Goal: Task Accomplishment & Management: Use online tool/utility

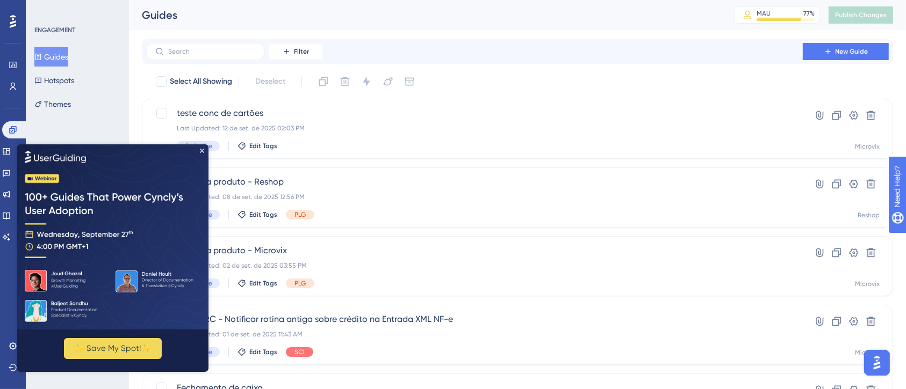
click at [202, 147] on img at bounding box center [112, 236] width 191 height 185
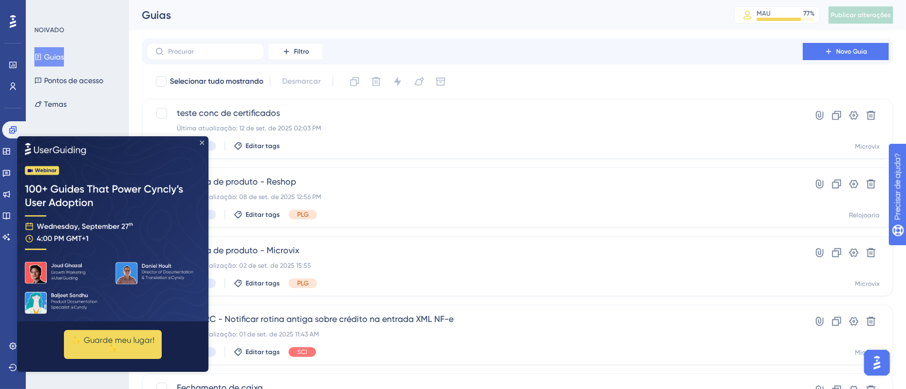
click at [202, 142] on icon "Fechar visualização" at bounding box center [202, 142] width 4 height 4
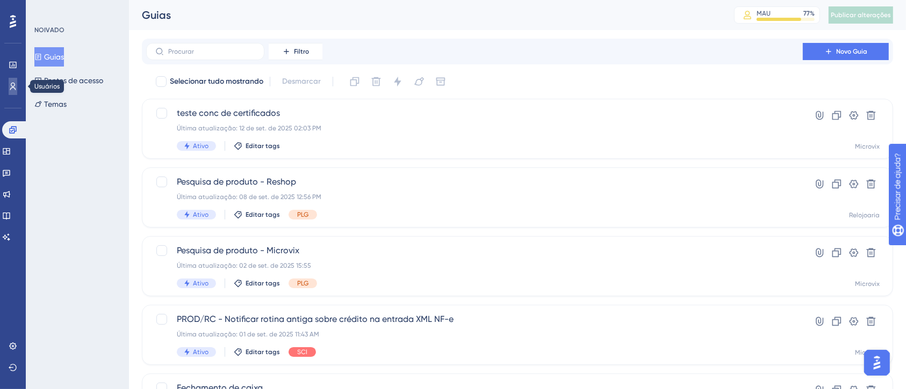
click at [9, 82] on link at bounding box center [13, 86] width 9 height 17
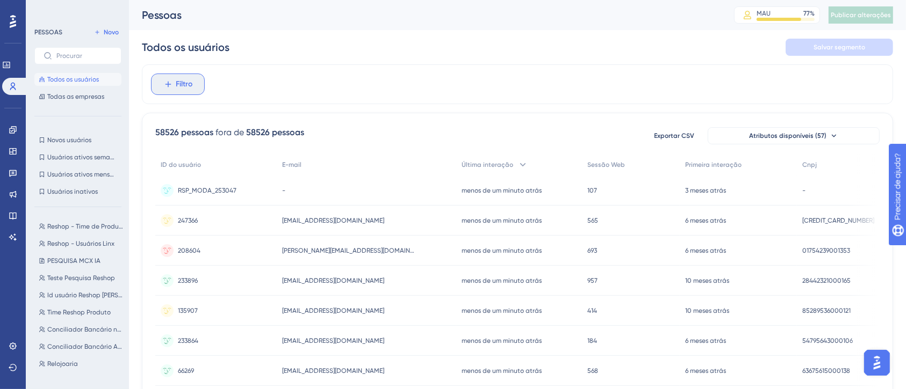
click at [177, 85] on font "Filtro" at bounding box center [184, 83] width 17 height 9
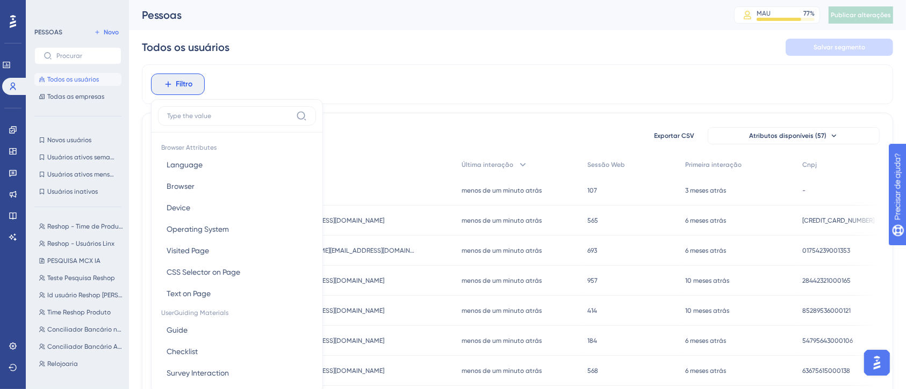
scroll to position [52, 0]
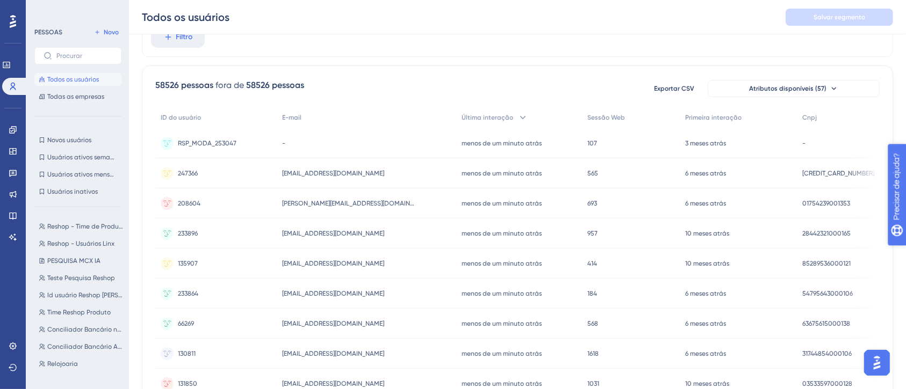
scroll to position [0, 0]
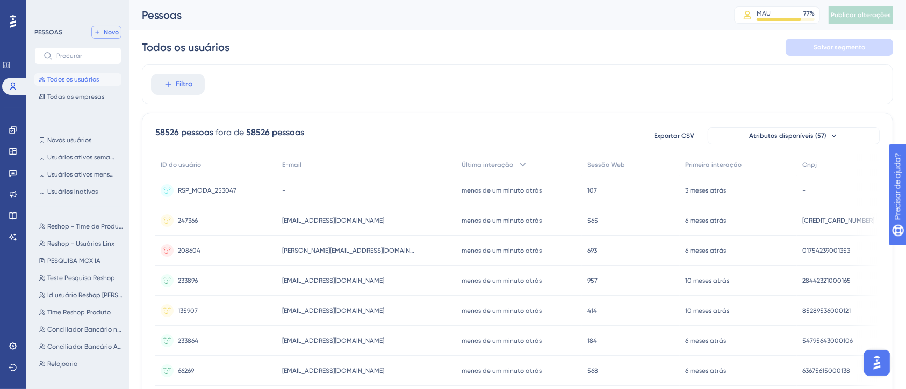
click at [119, 32] on button "Novo" at bounding box center [106, 32] width 30 height 13
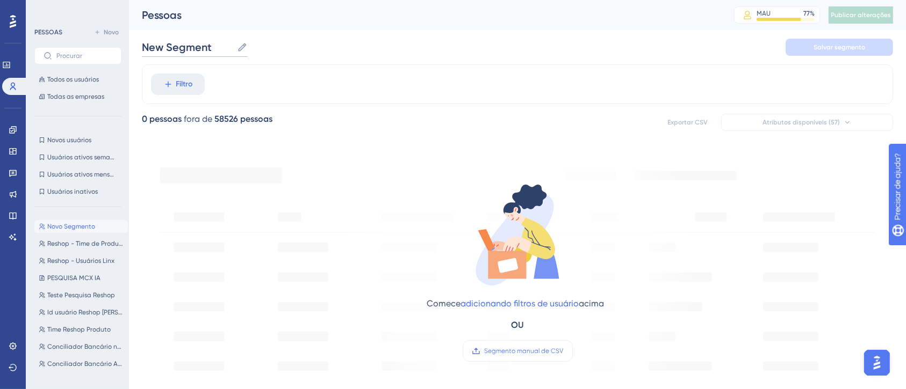
click at [203, 41] on input "New Segment" at bounding box center [187, 47] width 91 height 15
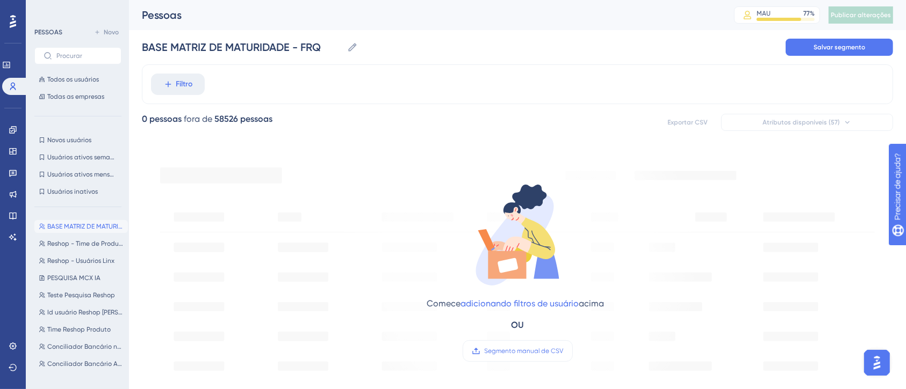
click at [327, 118] on div "0 pessoas fora de 58526 pessoas Exportar CSV Atributos disponíveis (57)" at bounding box center [517, 122] width 751 height 19
click at [516, 351] on font "Segmento manual de CSV" at bounding box center [523, 352] width 79 height 8
click at [563, 351] on input "Segmento manual de CSV" at bounding box center [563, 351] width 0 height 0
click at [517, 341] on label "Segmento manual de CSV" at bounding box center [517, 351] width 110 height 21
click at [563, 351] on input "Segmento manual de CSV" at bounding box center [563, 351] width 0 height 0
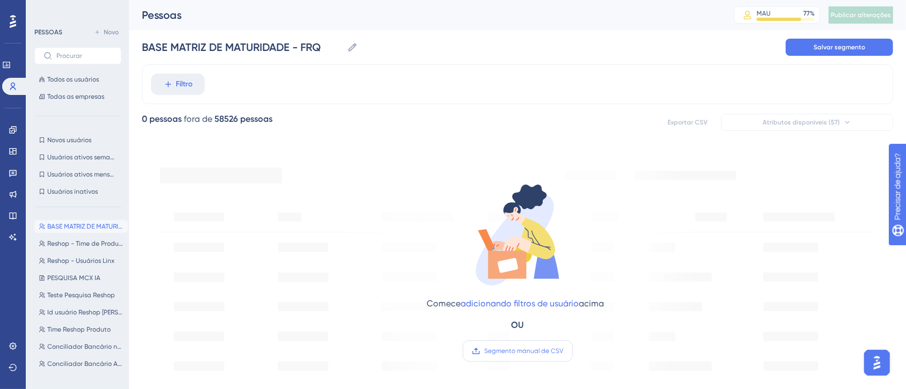
click at [490, 348] on font "Segmento manual de CSV" at bounding box center [523, 352] width 79 height 8
click at [563, 351] on input "Segmento manual de CSV" at bounding box center [563, 351] width 0 height 0
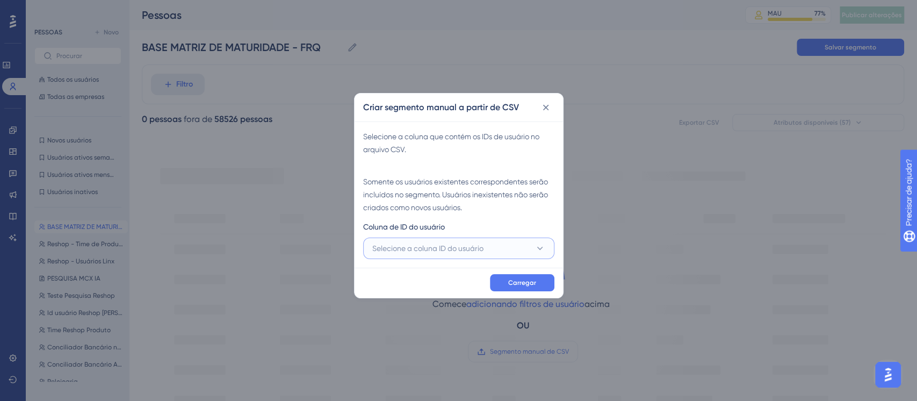
click at [421, 247] on font "Selecione a coluna ID do usuário" at bounding box center [427, 248] width 111 height 9
click at [435, 275] on div "A - CNPJ A - CNPJ" at bounding box center [459, 280] width 160 height 21
click at [511, 287] on button "Carregar" at bounding box center [522, 282] width 64 height 17
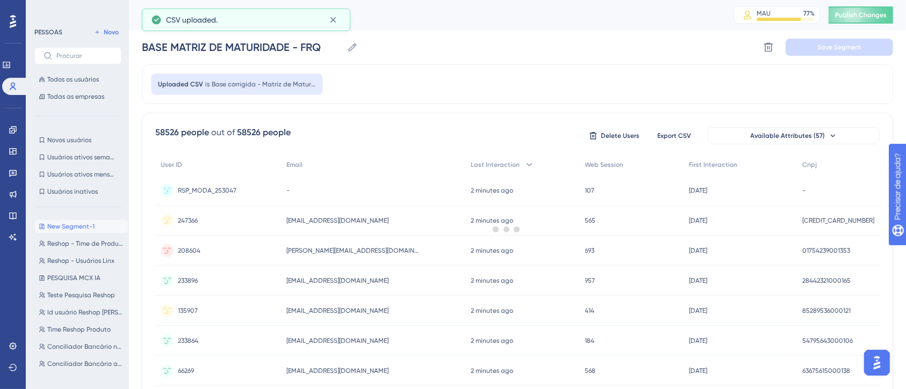
type input "New Segment-1"
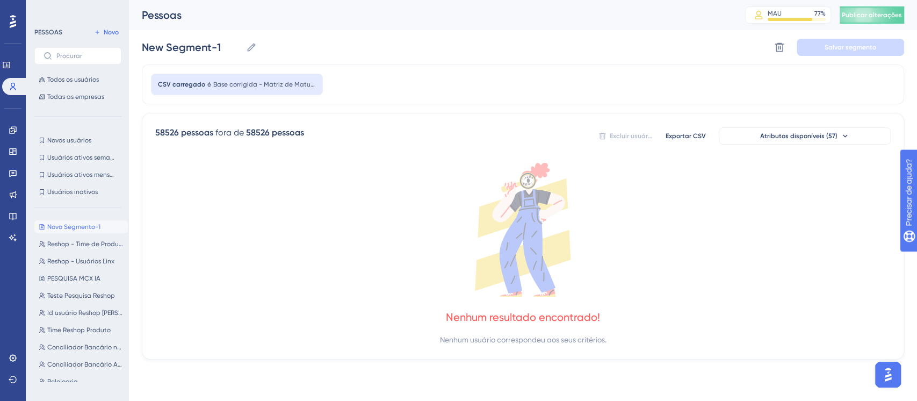
click at [260, 86] on font "Base corrigida - Matriz de Maturidade" at bounding box center [272, 85] width 118 height 8
click at [777, 54] on button at bounding box center [779, 47] width 17 height 17
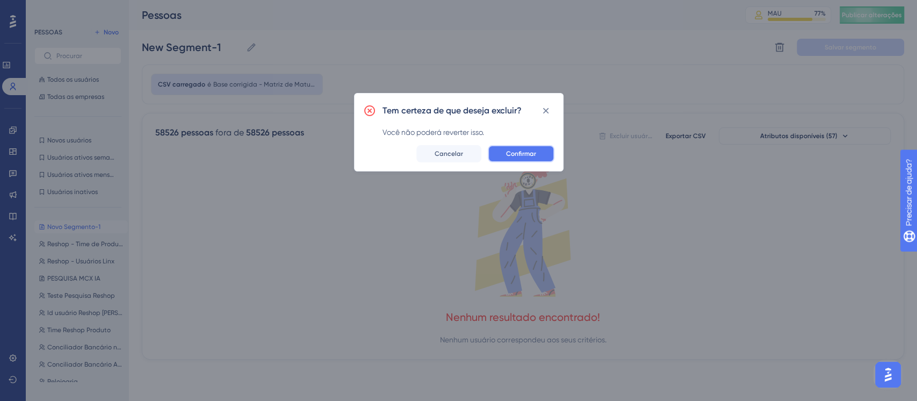
click at [527, 150] on font "Confirmar" at bounding box center [521, 154] width 30 height 8
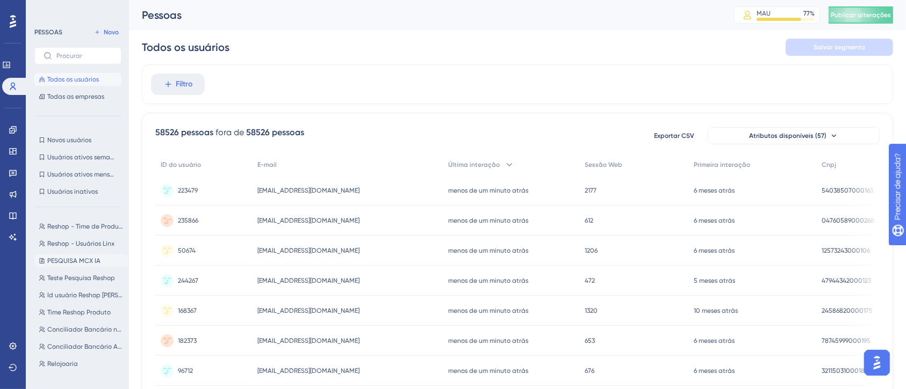
click at [80, 262] on font "PESQUISA MCX IA" at bounding box center [73, 261] width 53 height 8
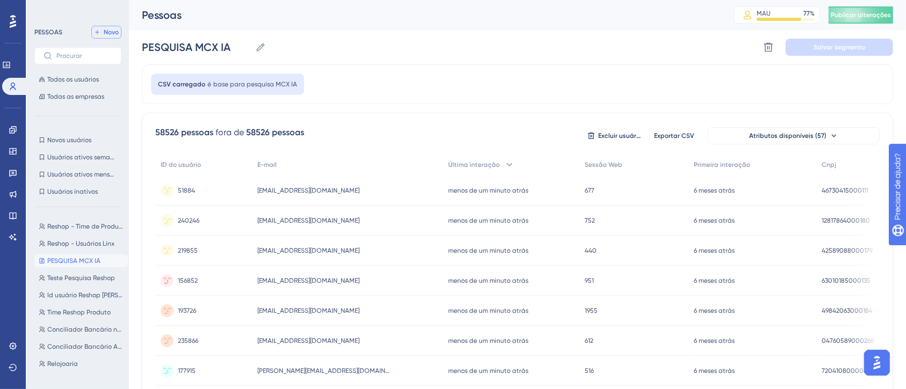
click at [111, 26] on button "Novo" at bounding box center [106, 32] width 30 height 13
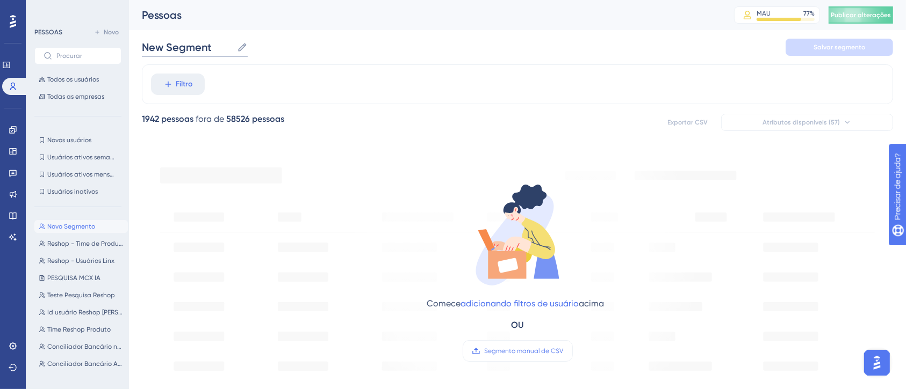
click at [218, 51] on input "New Segment" at bounding box center [187, 47] width 91 height 15
type input "m"
click at [509, 350] on font "Segmento manual de CSV" at bounding box center [523, 352] width 79 height 8
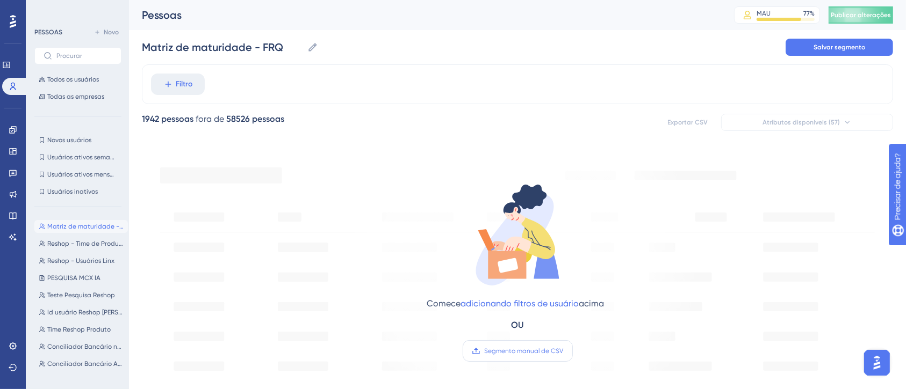
click at [563, 351] on input "Segmento manual de CSV" at bounding box center [563, 351] width 0 height 0
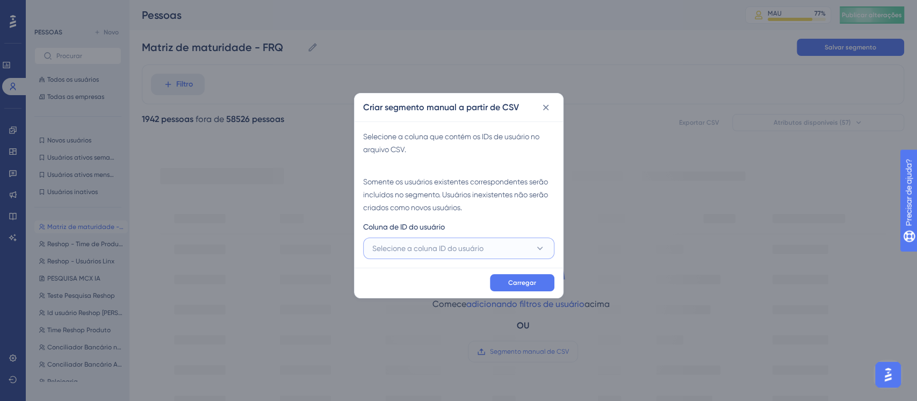
click at [514, 250] on button "Selecione a coluna ID do usuário" at bounding box center [458, 247] width 191 height 21
click at [486, 286] on div "A - CNPJ A - CNPJ" at bounding box center [459, 280] width 160 height 21
click at [527, 276] on button "Carregar" at bounding box center [522, 282] width 64 height 17
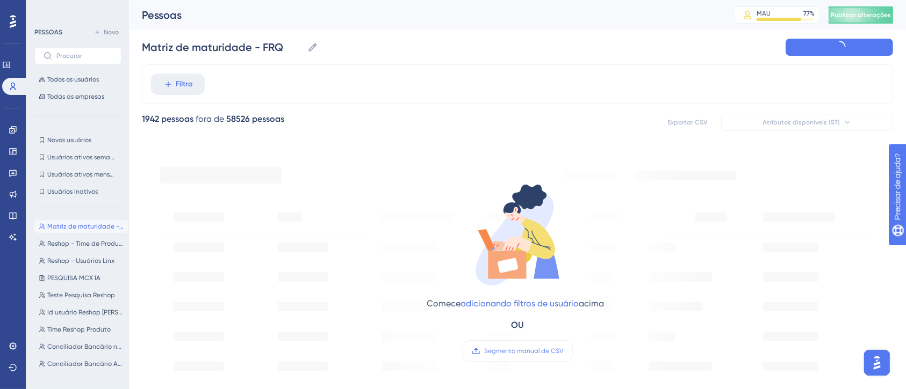
type input "New Segment-1"
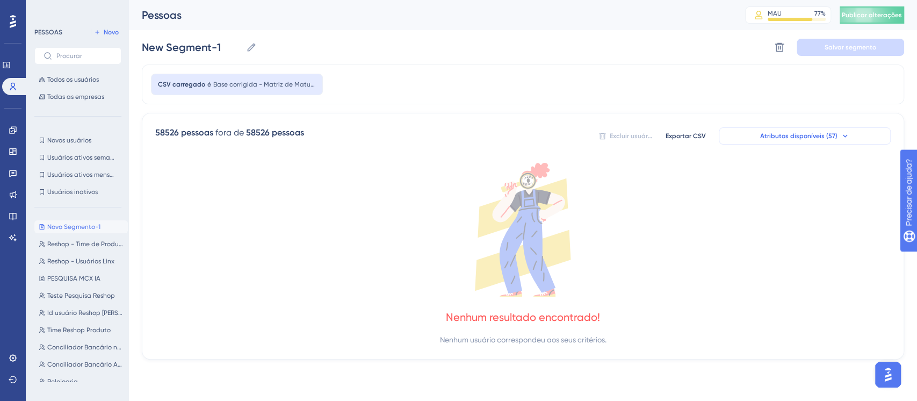
click at [789, 139] on font "Atributos disponíveis (57)" at bounding box center [798, 136] width 77 height 8
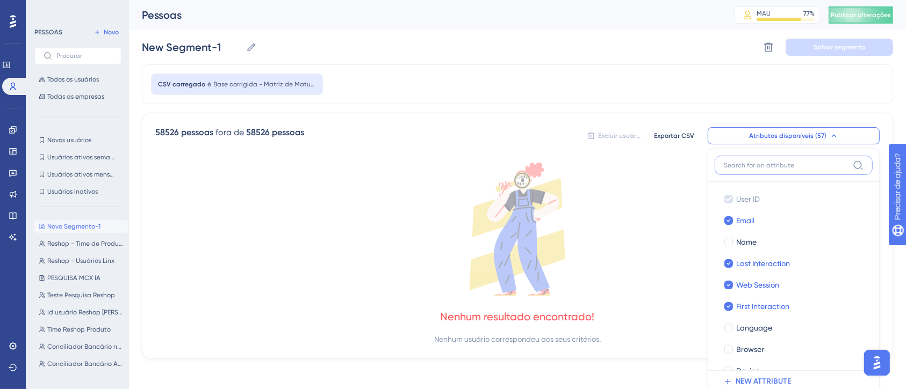
scroll to position [76, 0]
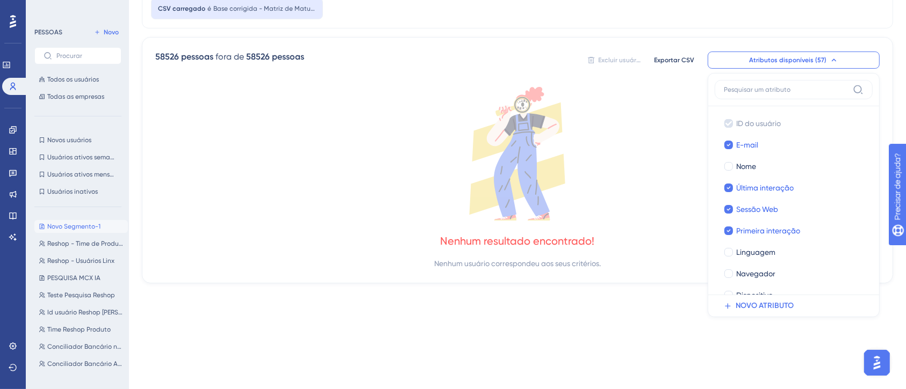
click at [870, 122] on div "ID do usuário ID do usuário E-mail E-mail Nome Nome Última interação Última int…" at bounding box center [793, 200] width 158 height 189
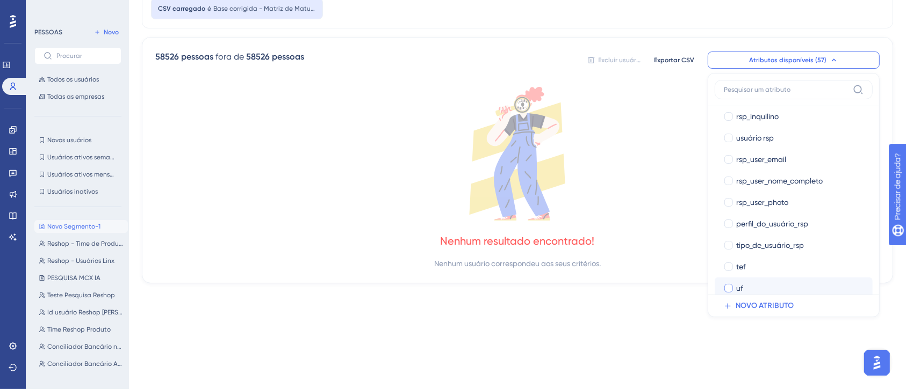
scroll to position [1004, 0]
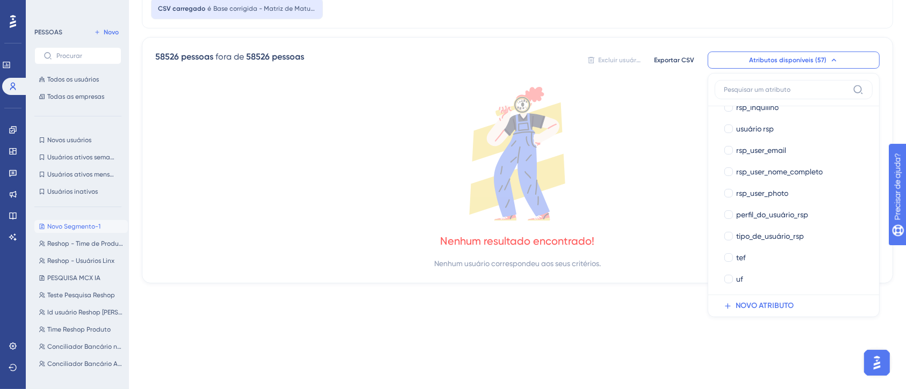
click at [576, 261] on font "Nenhum usuário correspondeu aos seus critérios." at bounding box center [517, 263] width 167 height 9
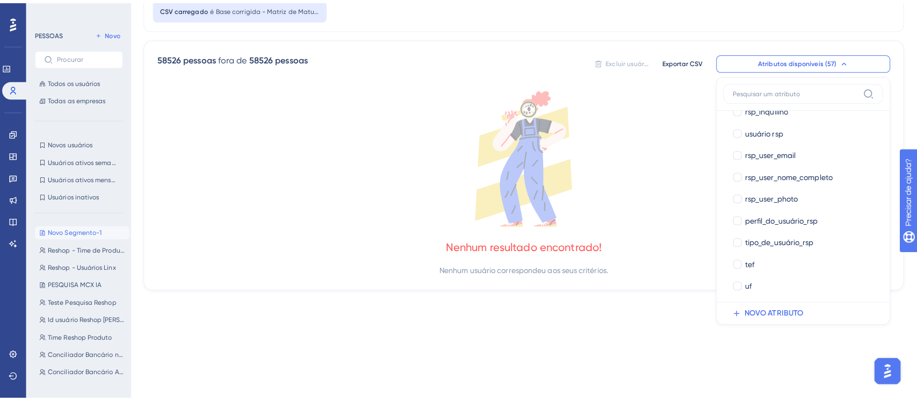
scroll to position [0, 0]
